Goal: Find specific page/section: Find specific page/section

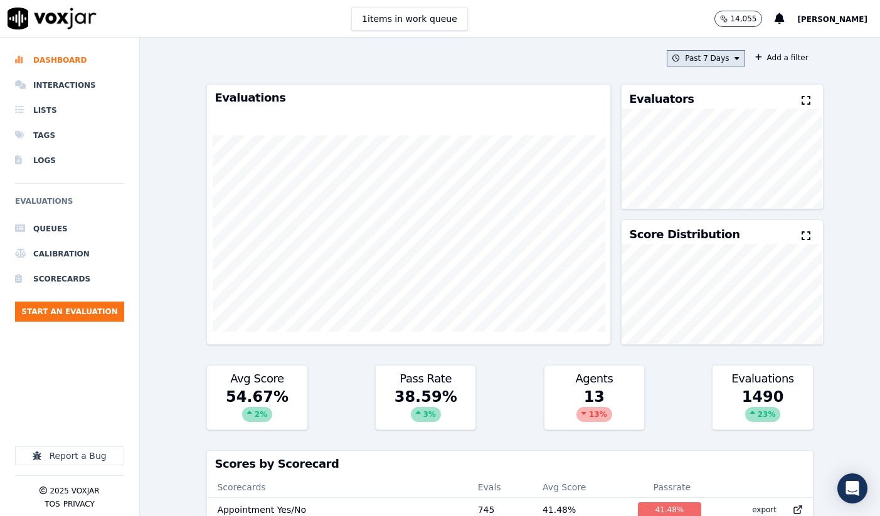
click at [737, 56] on icon at bounding box center [736, 59] width 5 height 8
click at [686, 157] on label "This Month" at bounding box center [702, 156] width 67 height 15
click at [738, 199] on button "Add" at bounding box center [725, 202] width 24 height 20
click at [787, 62] on button "Add a filter" at bounding box center [781, 57] width 63 height 15
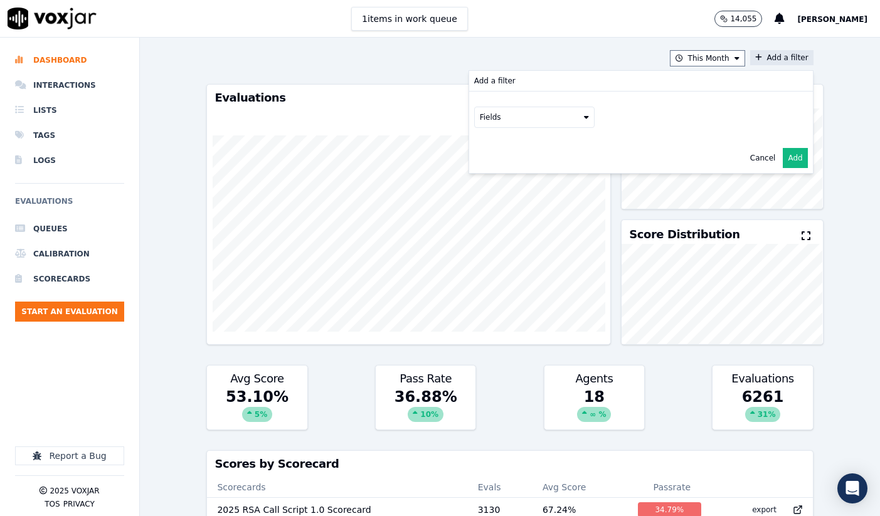
click at [585, 119] on icon at bounding box center [586, 117] width 5 height 8
click at [591, 146] on button "Fields" at bounding box center [549, 143] width 120 height 21
click at [508, 169] on label "title" at bounding box center [549, 164] width 114 height 15
click at [665, 145] on button at bounding box center [704, 142] width 181 height 19
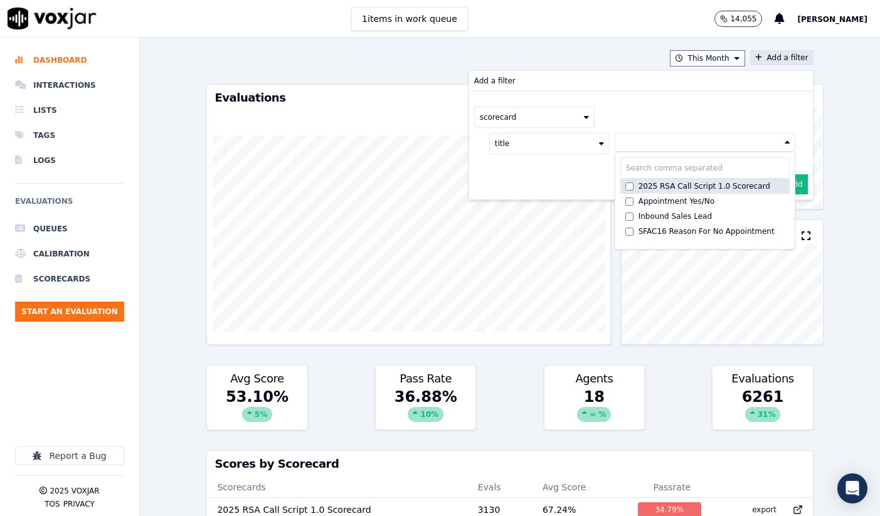
click at [685, 185] on div "2025 RSA Call Script 1.0 Scorecard" at bounding box center [704, 186] width 132 height 10
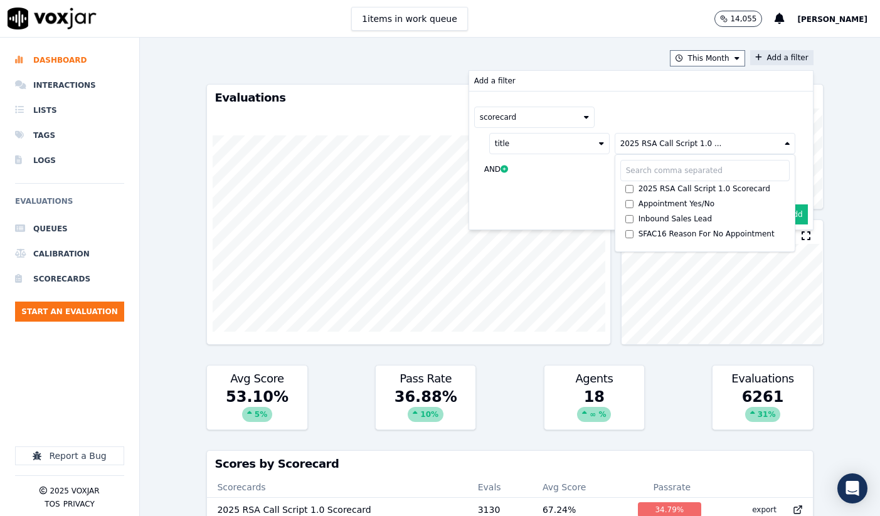
click at [800, 217] on button "Add" at bounding box center [794, 214] width 24 height 20
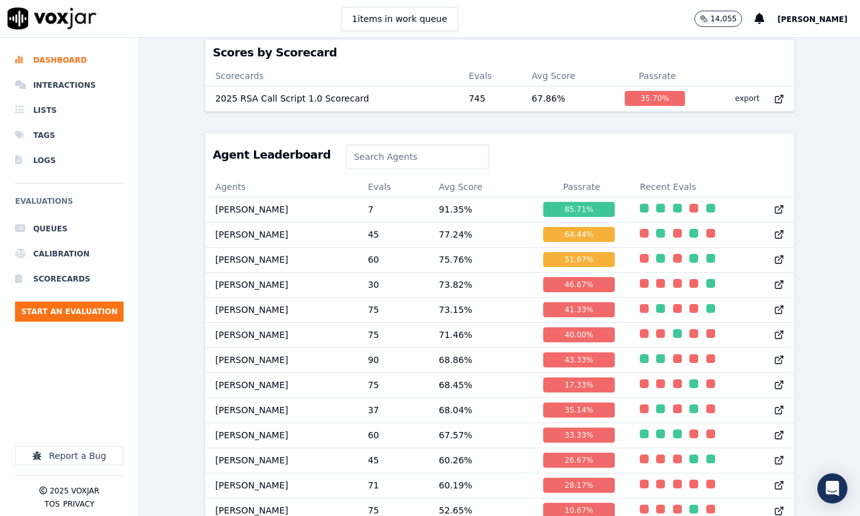
scroll to position [415, 0]
click at [276, 307] on td "[PERSON_NAME]" at bounding box center [281, 309] width 152 height 25
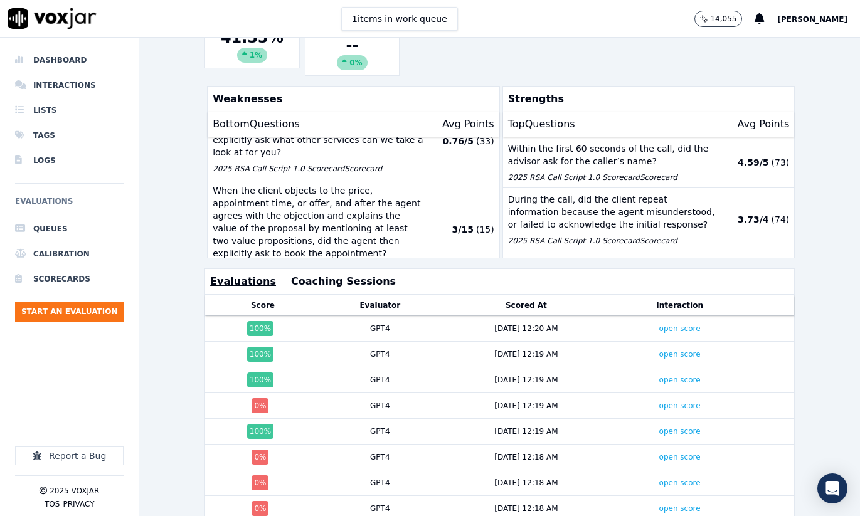
scroll to position [314, 0]
